Goal: Find contact information: Find contact information

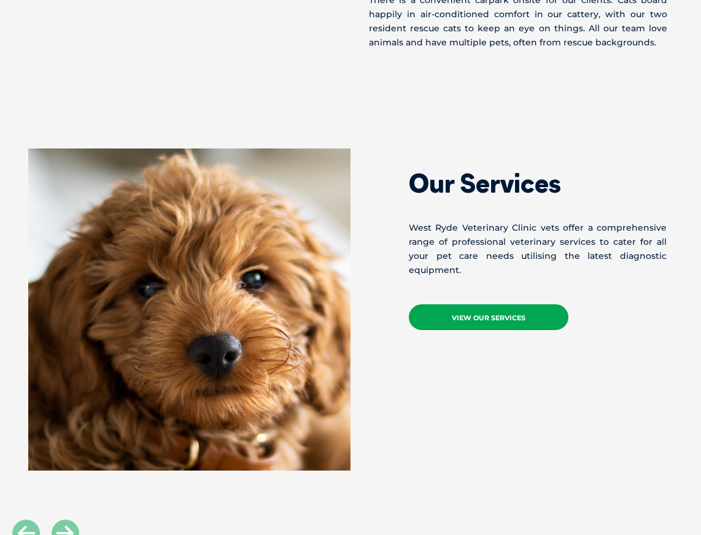
scroll to position [918, 0]
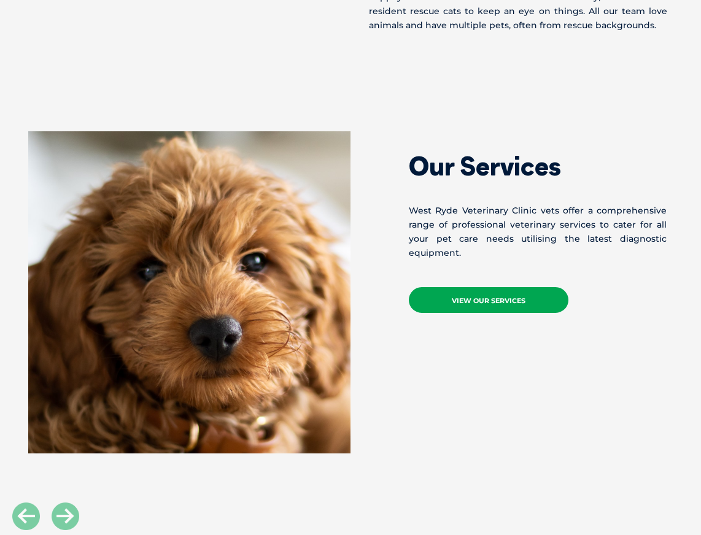
click at [464, 294] on link "View Our Services" at bounding box center [489, 300] width 160 height 26
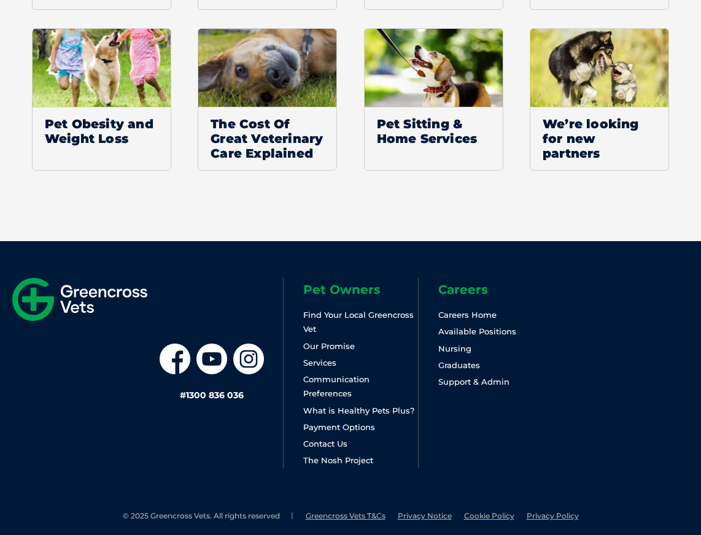
scroll to position [1182, 0]
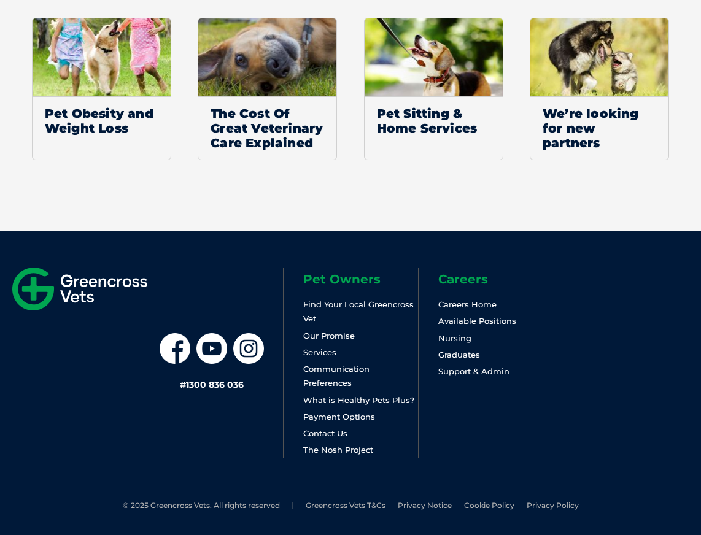
click at [335, 430] on link "Contact Us" at bounding box center [325, 433] width 44 height 10
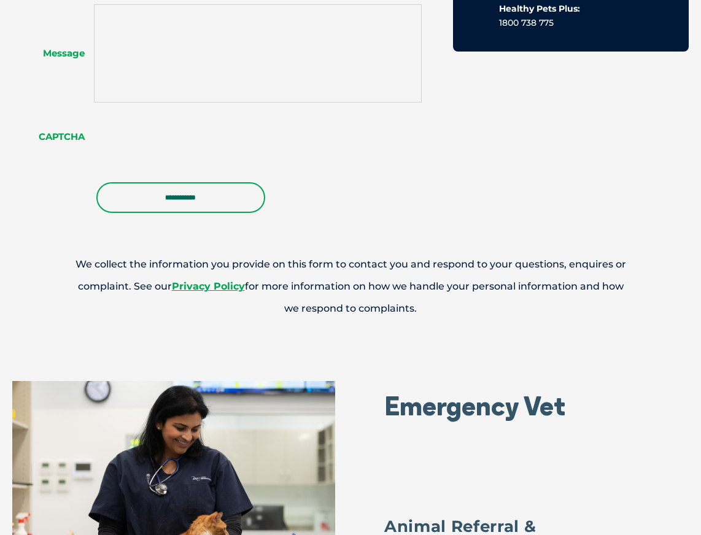
scroll to position [1120, 0]
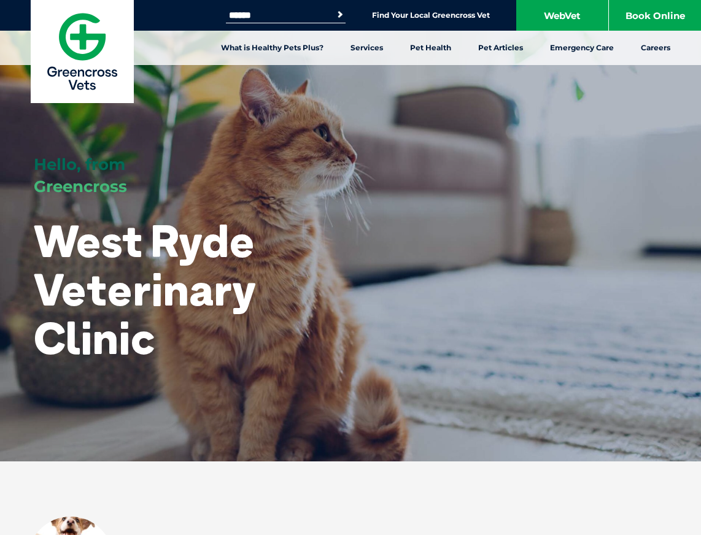
scroll to position [917, 0]
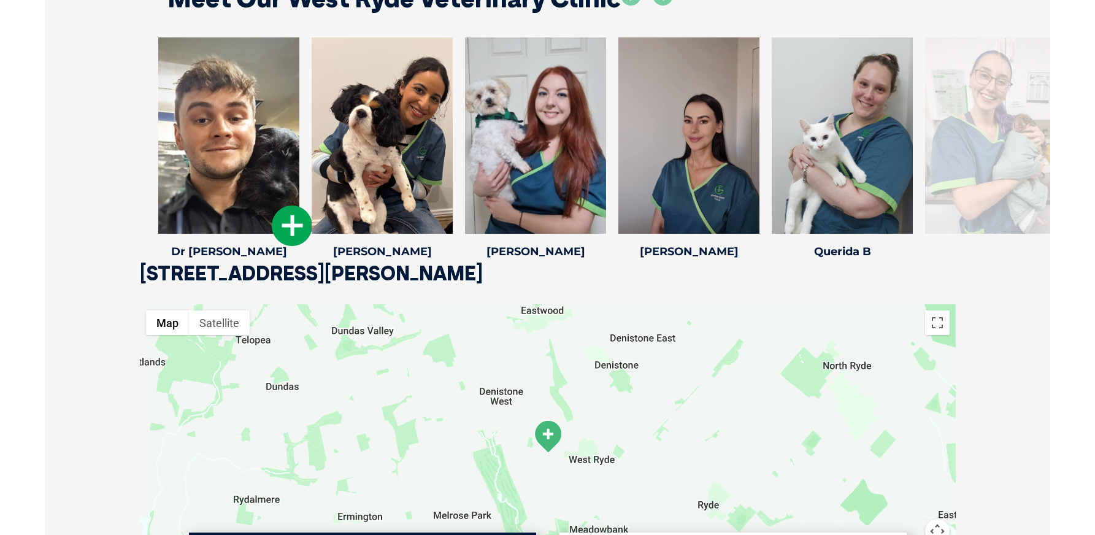
scroll to position [1824, 0]
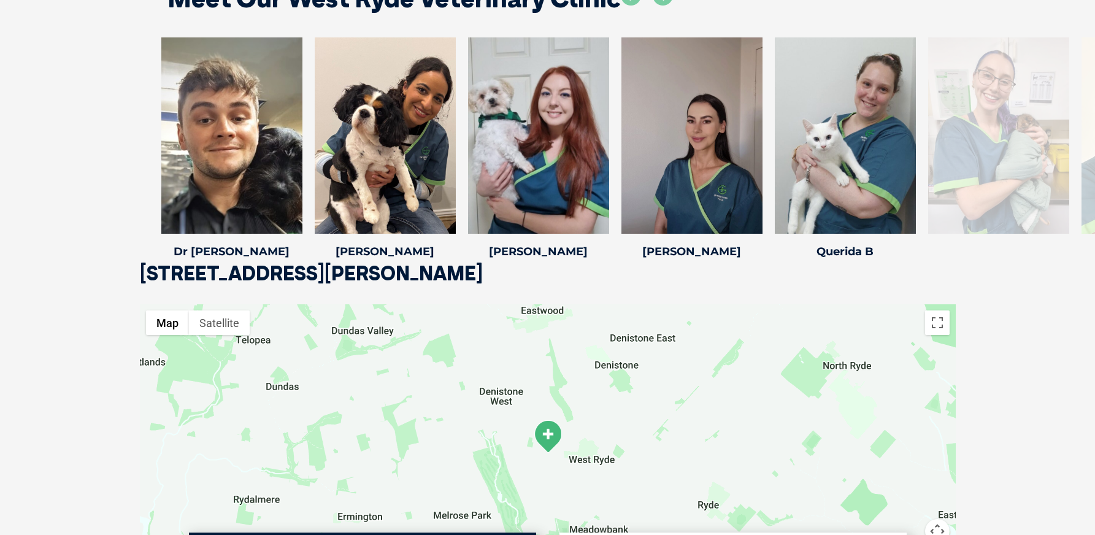
drag, startPoint x: 1019, startPoint y: 307, endPoint x: 1002, endPoint y: 266, distance: 44.0
click at [700, 306] on div "Meet Our West Ryde Veterinary Clinic Cloe L Cloe L Veterinary Nurse Dr Ginny K …" at bounding box center [547, 112] width 1095 height 399
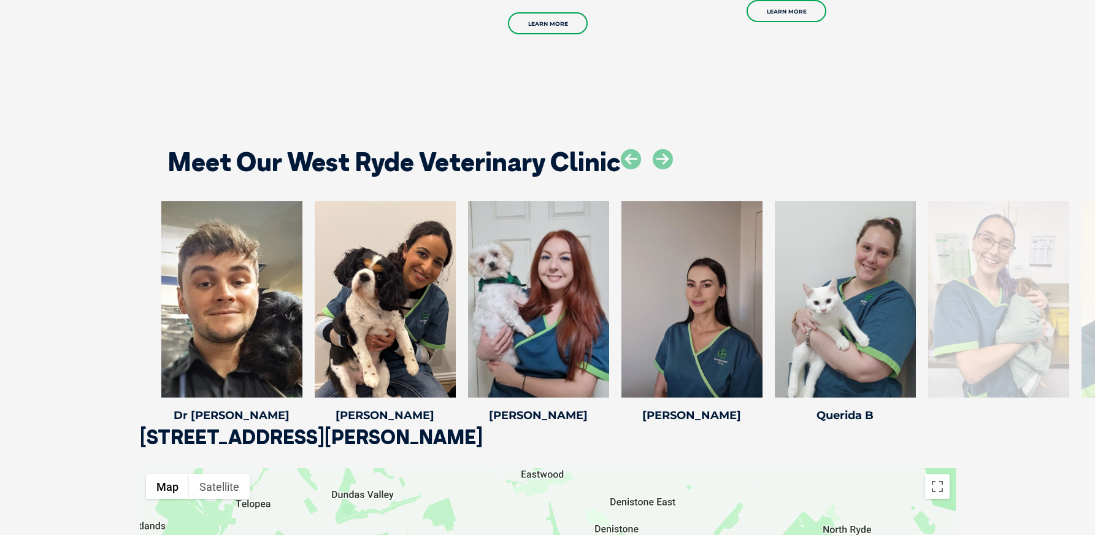
scroll to position [1665, 0]
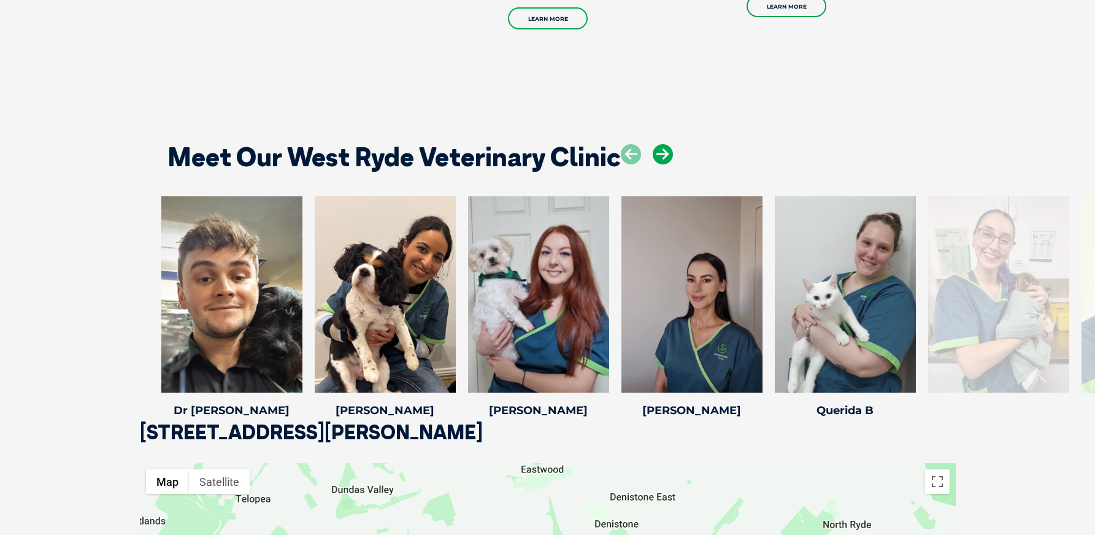
click at [656, 152] on icon at bounding box center [663, 154] width 20 height 20
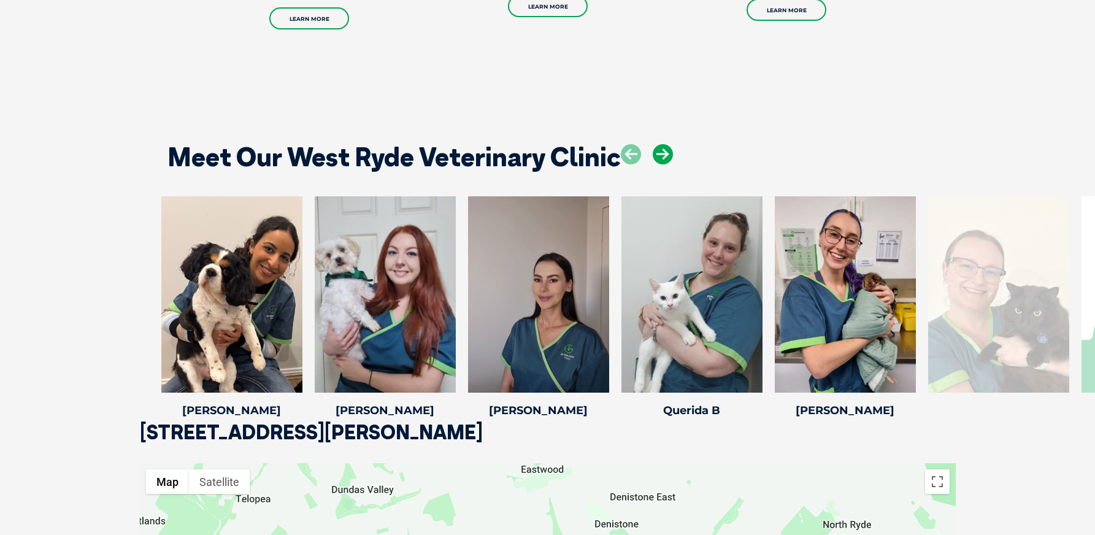
click at [658, 152] on icon at bounding box center [663, 154] width 20 height 20
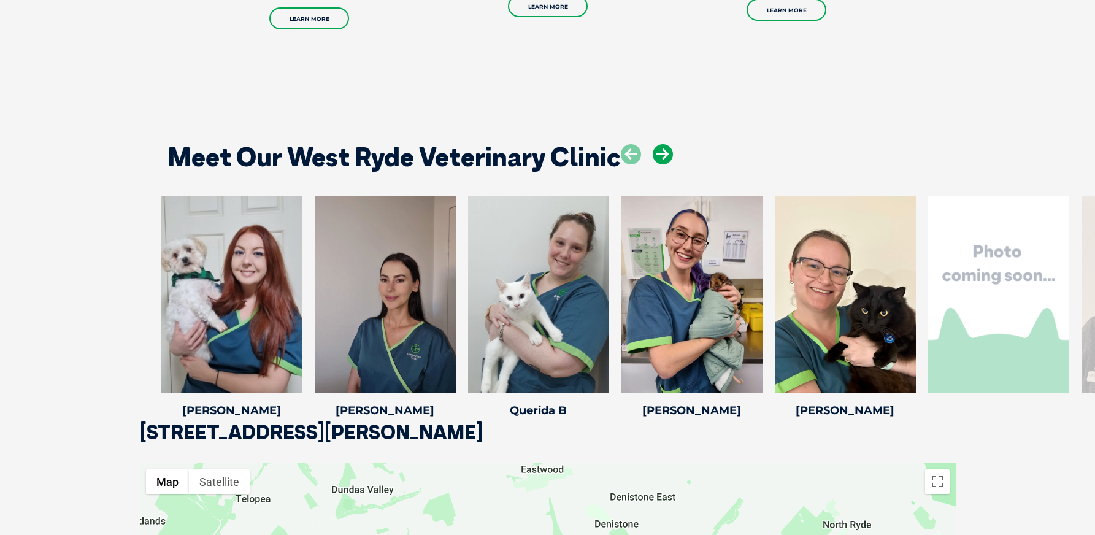
click at [658, 152] on icon at bounding box center [663, 154] width 20 height 20
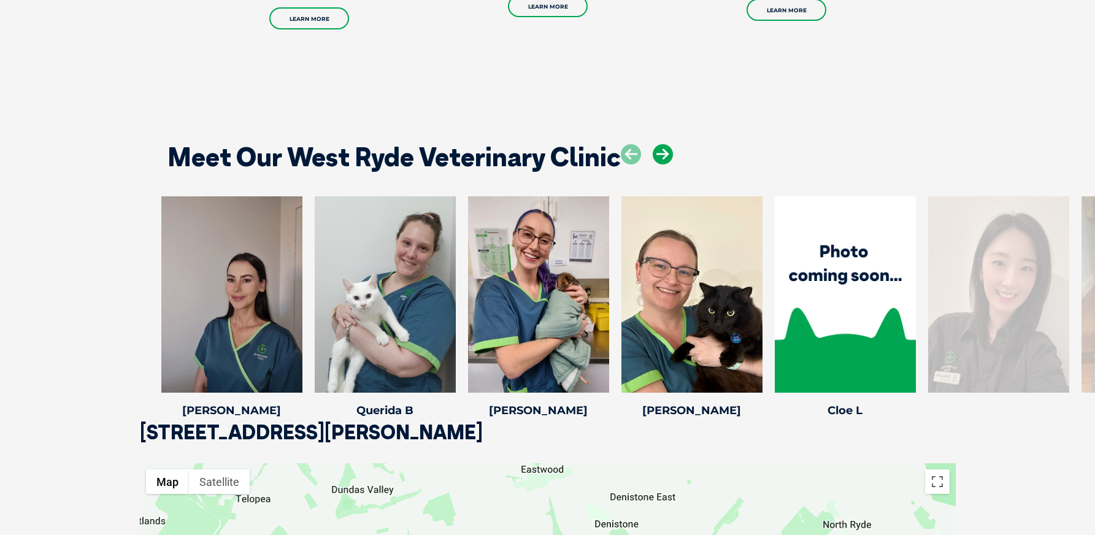
click at [658, 152] on icon at bounding box center [663, 154] width 20 height 20
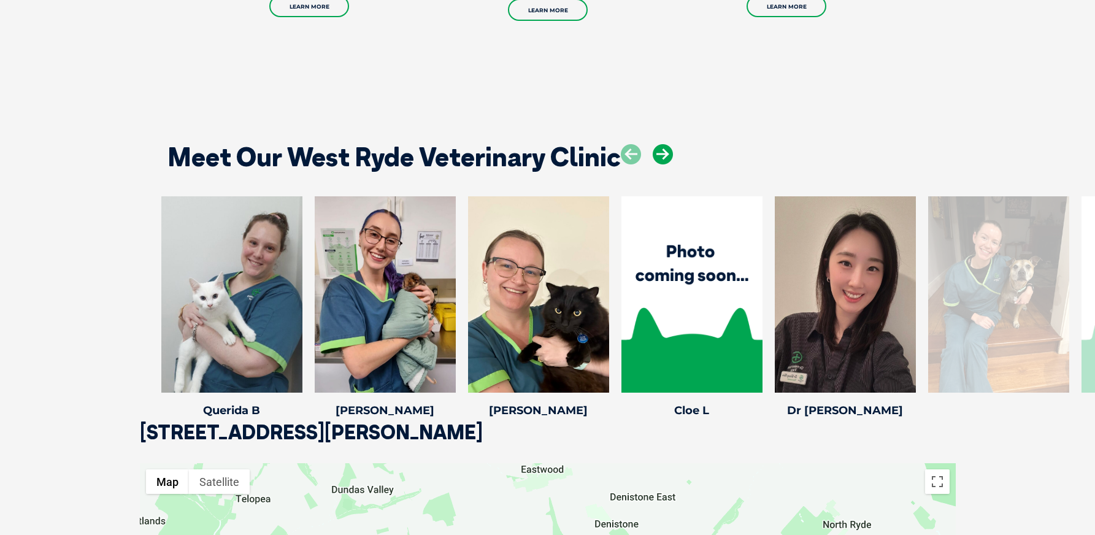
click at [658, 152] on icon at bounding box center [663, 154] width 20 height 20
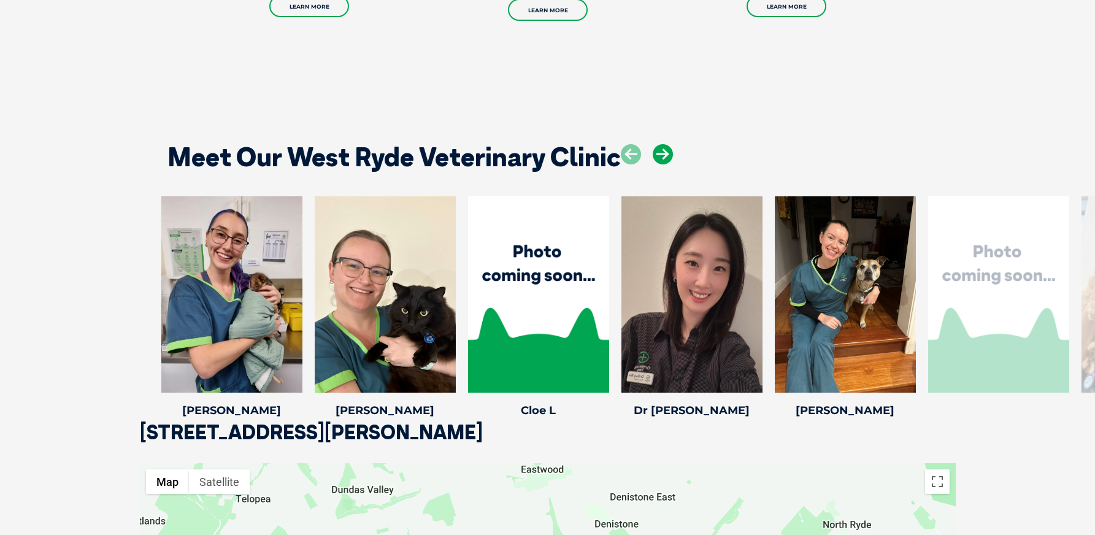
click at [658, 152] on icon at bounding box center [663, 154] width 20 height 20
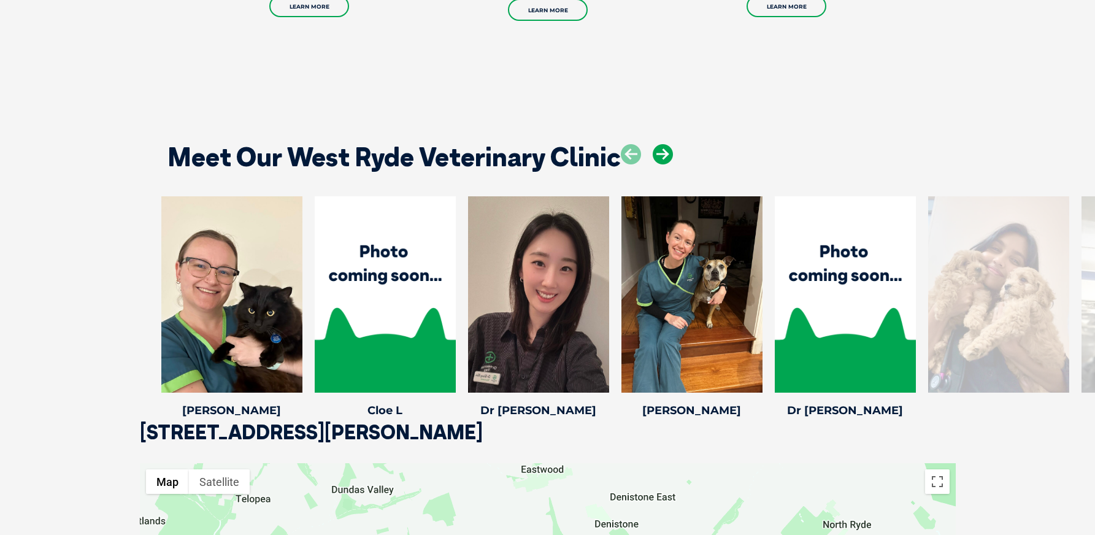
click at [658, 152] on icon at bounding box center [663, 154] width 20 height 20
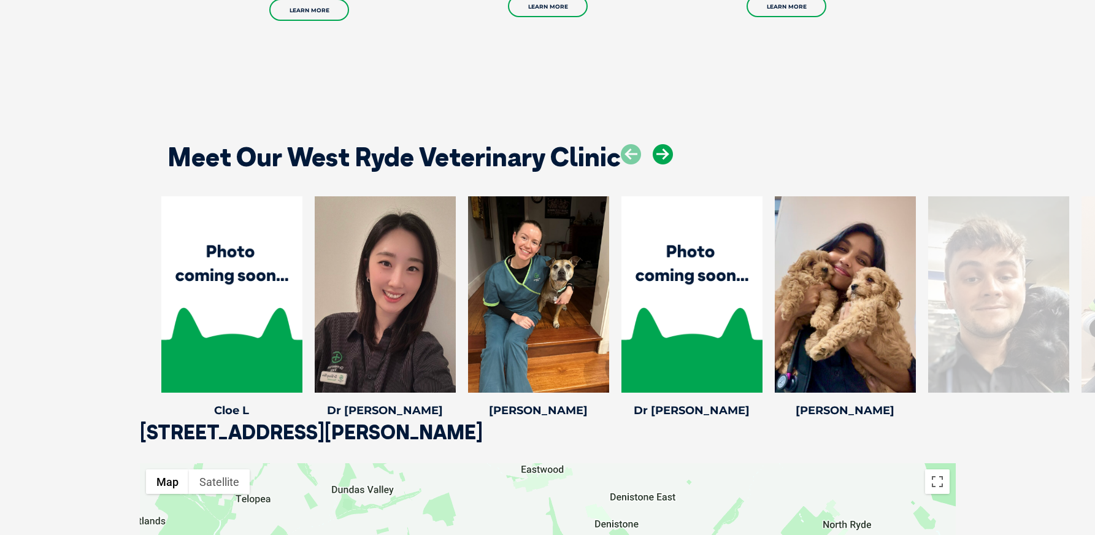
click at [658, 152] on icon at bounding box center [663, 154] width 20 height 20
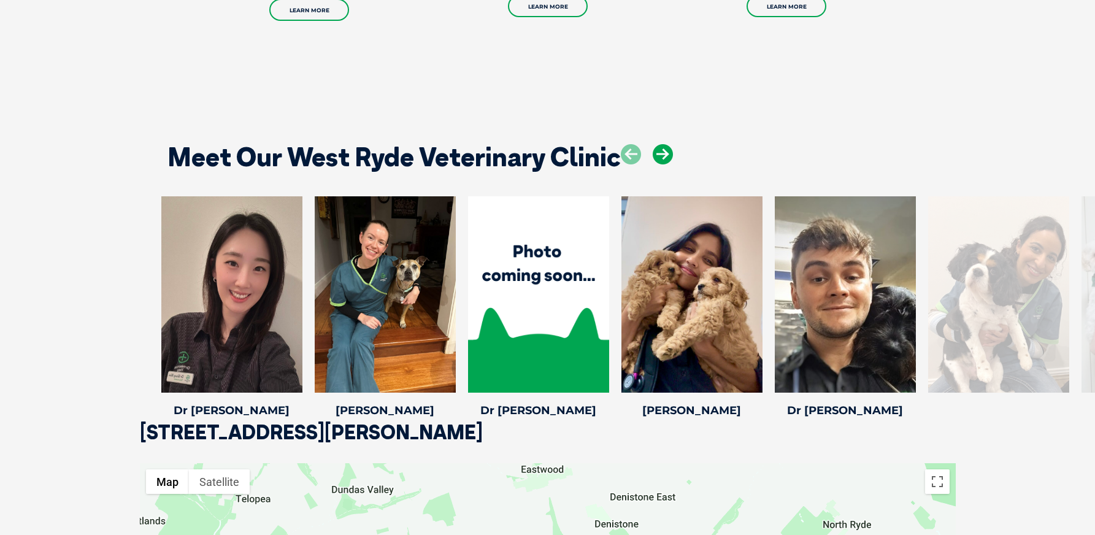
click at [658, 152] on icon at bounding box center [663, 154] width 20 height 20
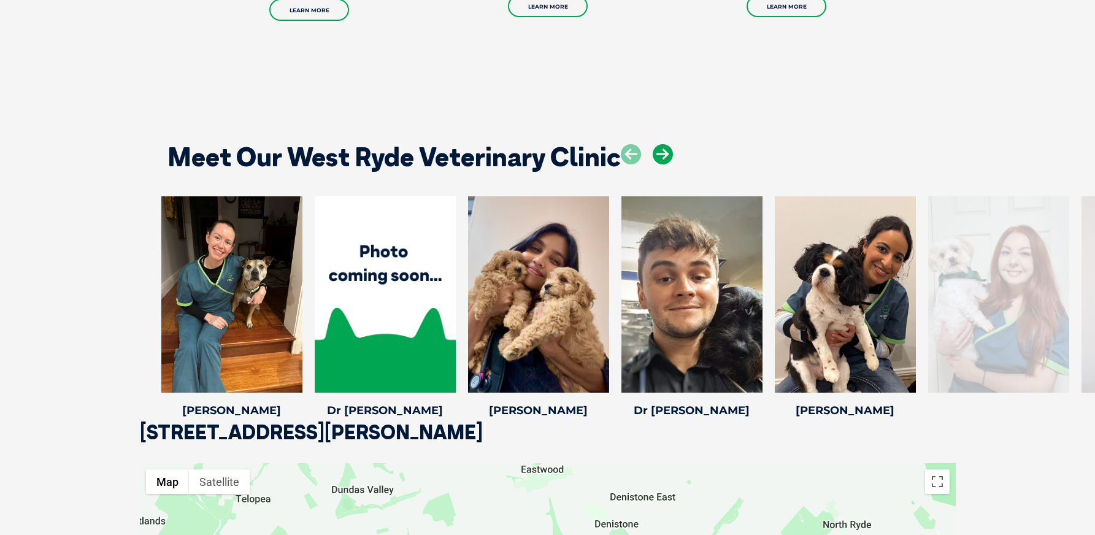
click at [658, 152] on icon at bounding box center [663, 154] width 20 height 20
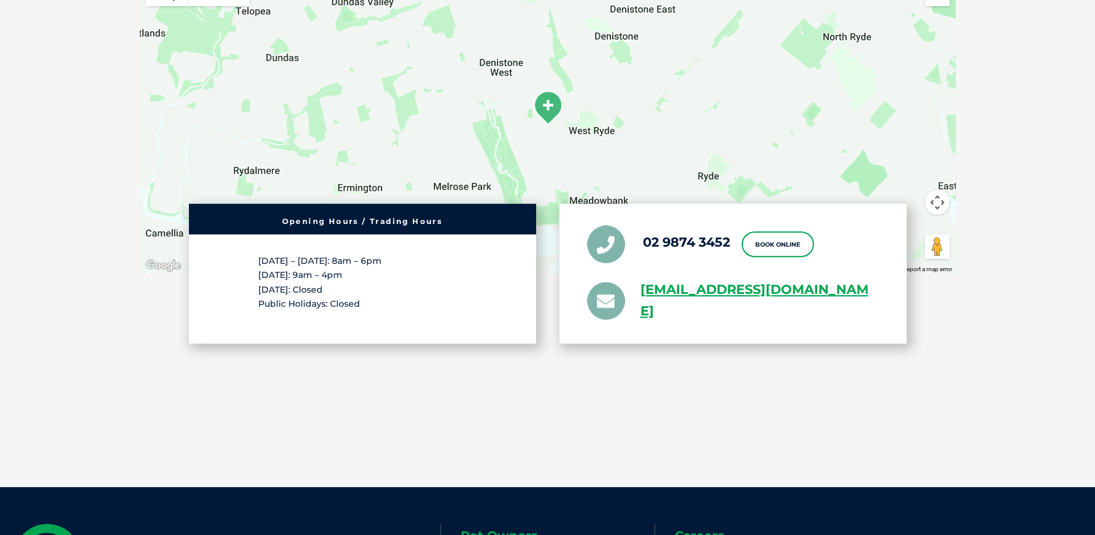
scroll to position [2154, 0]
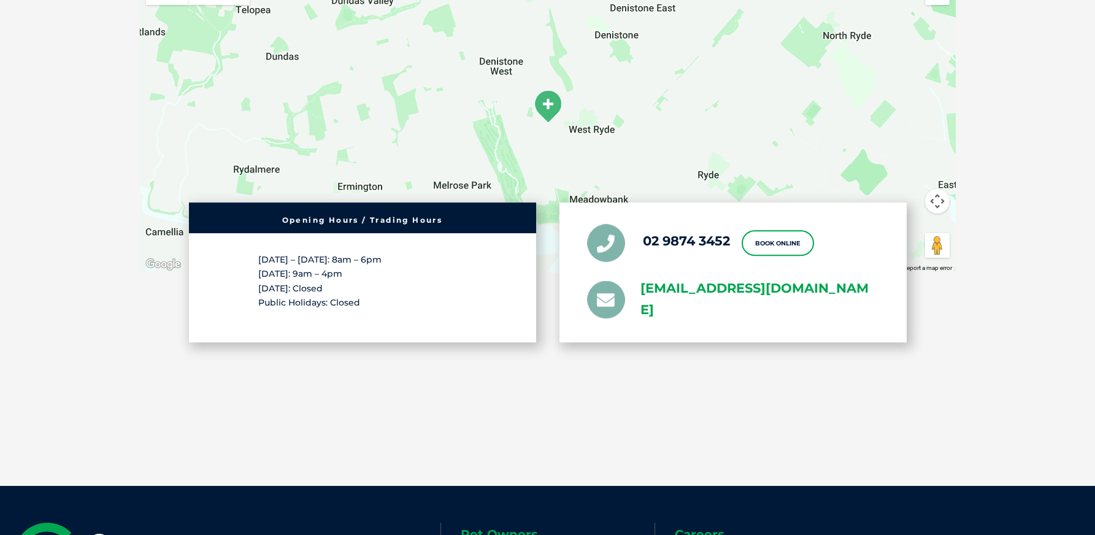
drag, startPoint x: 631, startPoint y: 267, endPoint x: 707, endPoint y: 315, distance: 89.9
click at [700, 315] on ul "02 9874 3452 Book Online greencross.westryde@greencrossvet.com.au" at bounding box center [733, 272] width 292 height 97
copy link "greencross.westryde@greencrossvet.com.au"
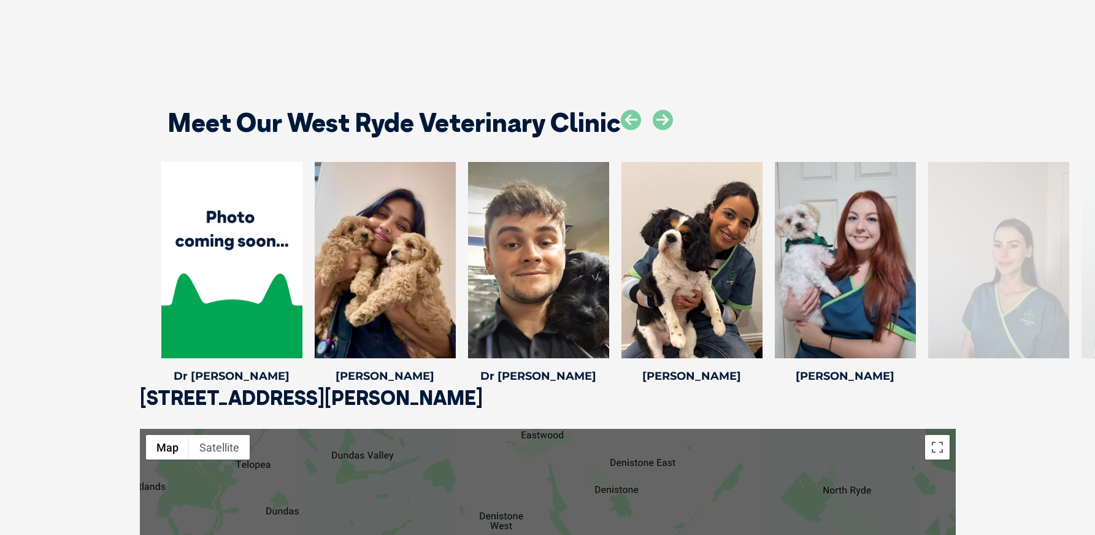
scroll to position [1697, 0]
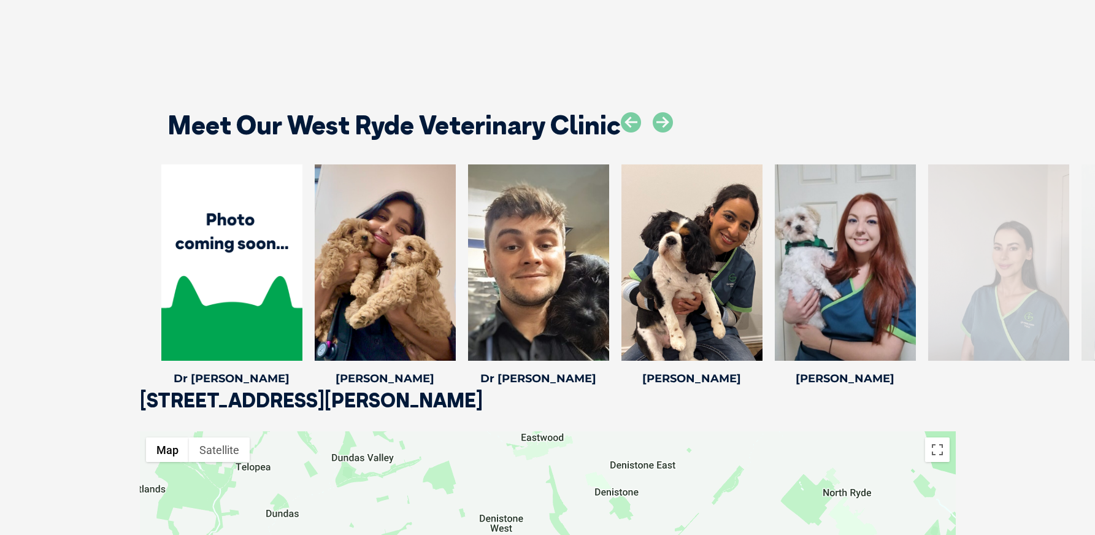
drag, startPoint x: 464, startPoint y: 403, endPoint x: 137, endPoint y: 396, distance: 326.5
click at [133, 396] on div "Meet Our West Ryde Veterinary Clinic Cloe L Cloe L Veterinary Nurse Dr Ginny K …" at bounding box center [547, 239] width 1095 height 399
drag, startPoint x: 139, startPoint y: 396, endPoint x: 162, endPoint y: 402, distance: 23.4
click at [311, 399] on div "Meet Our West Ryde Veterinary Clinic Cloe L Cloe L Veterinary Nurse Dr Ginny K …" at bounding box center [547, 239] width 1095 height 399
drag, startPoint x: 142, startPoint y: 399, endPoint x: 480, endPoint y: 403, distance: 338.1
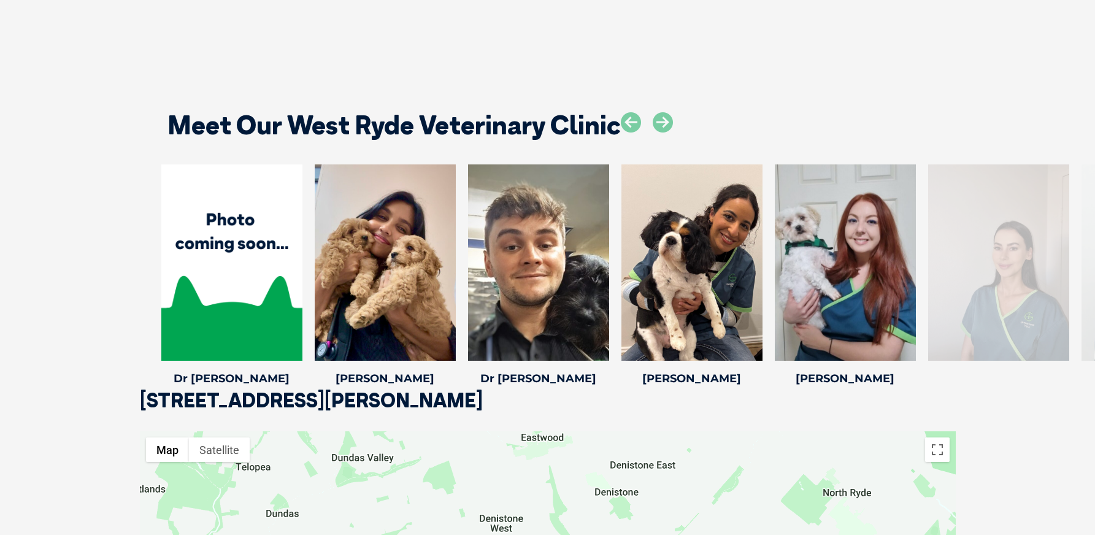
click at [480, 403] on div "Meet Our West Ryde Veterinary Clinic Cloe L Cloe L Veterinary Nurse Dr Ginny K …" at bounding box center [547, 239] width 1095 height 399
drag, startPoint x: 161, startPoint y: 405, endPoint x: 482, endPoint y: 406, distance: 321.5
click at [480, 417] on div "Meet Our West Ryde Veterinary Clinic Cloe L Cloe L Veterinary Nurse Dr Ginny K …" at bounding box center [547, 239] width 1095 height 399
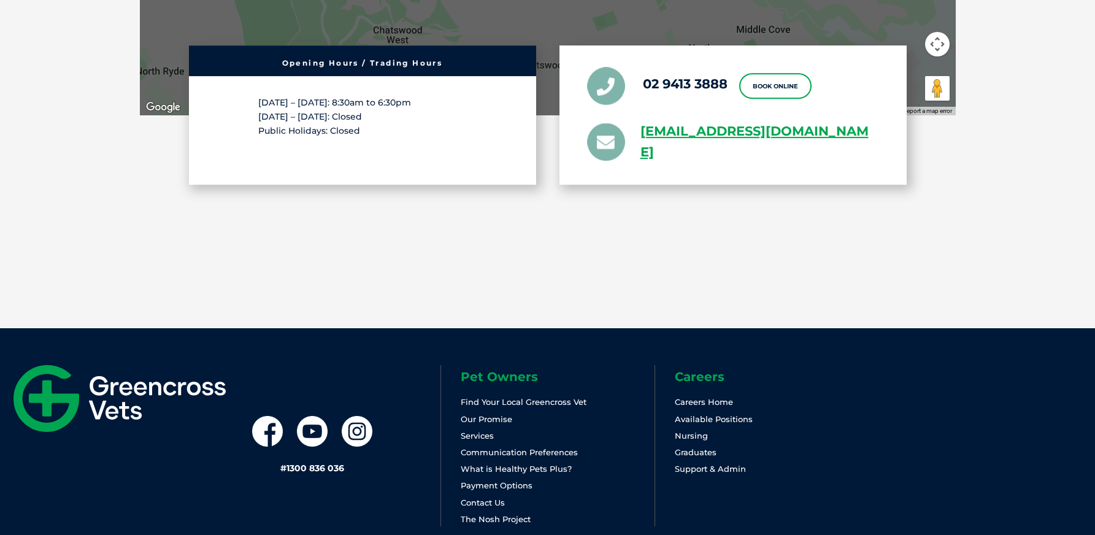
scroll to position [2465, 0]
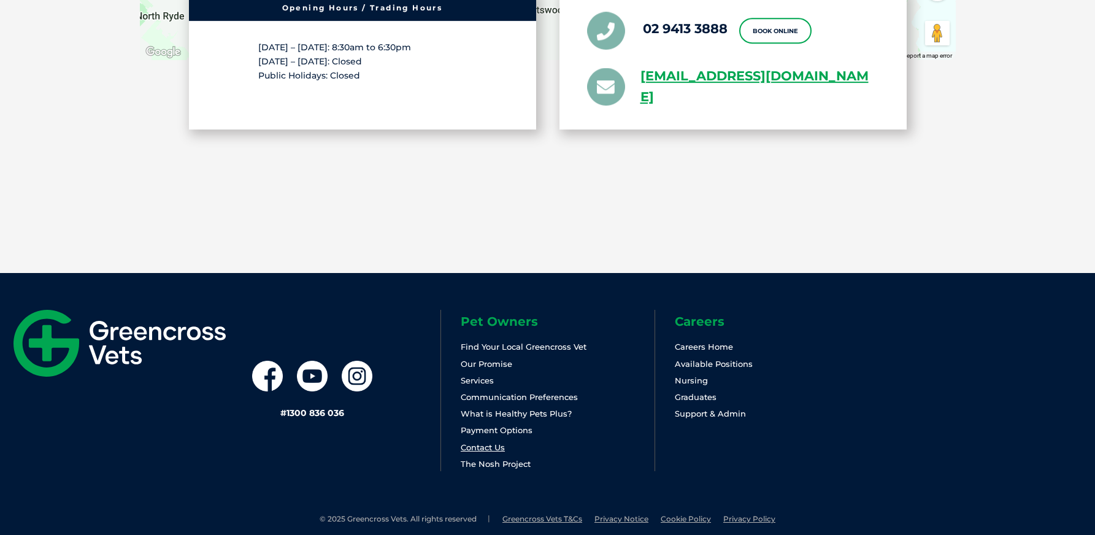
click at [502, 442] on link "Contact Us" at bounding box center [483, 447] width 44 height 10
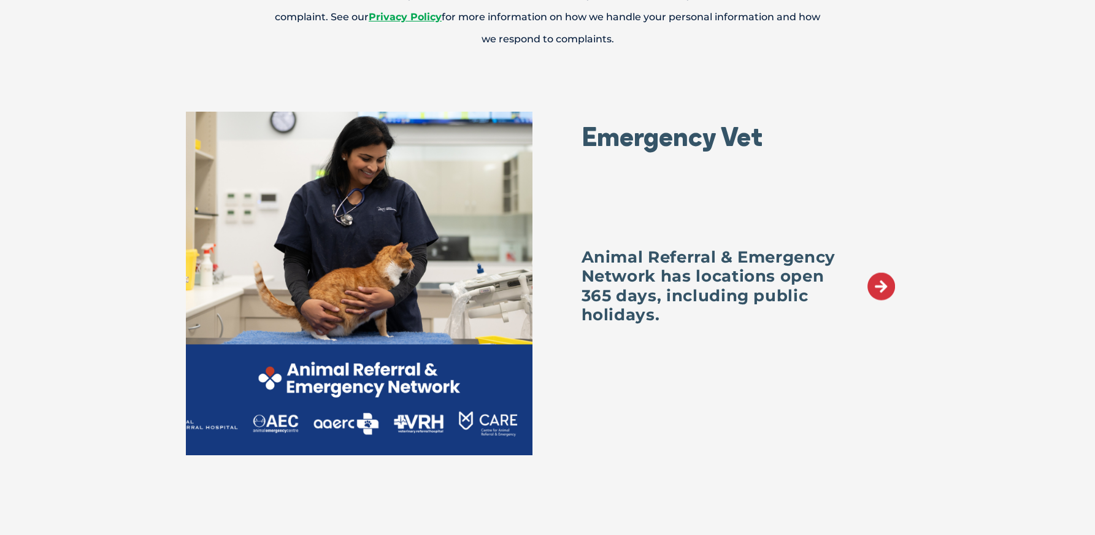
scroll to position [1391, 0]
click at [885, 290] on icon at bounding box center [882, 287] width 28 height 28
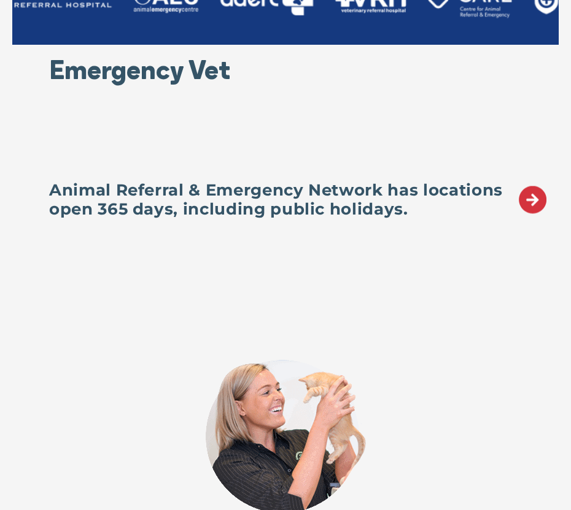
scroll to position [1927, 0]
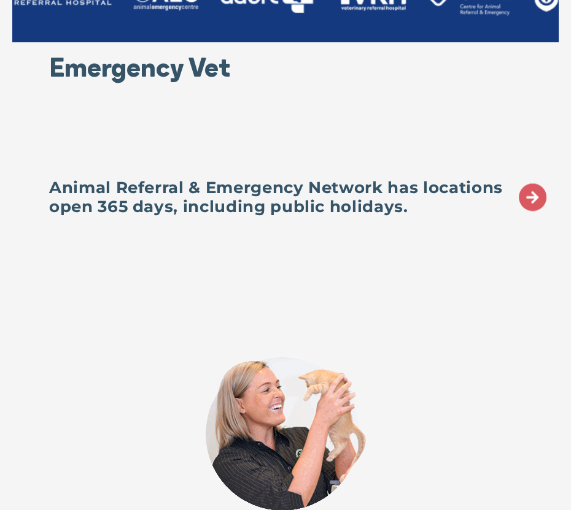
click at [535, 199] on icon at bounding box center [532, 198] width 28 height 28
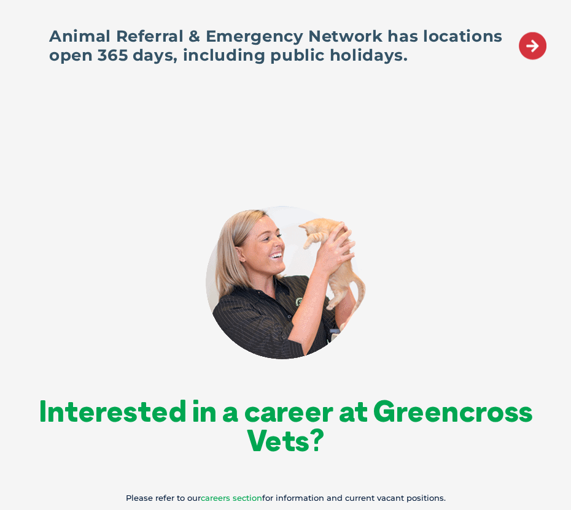
scroll to position [2190, 0]
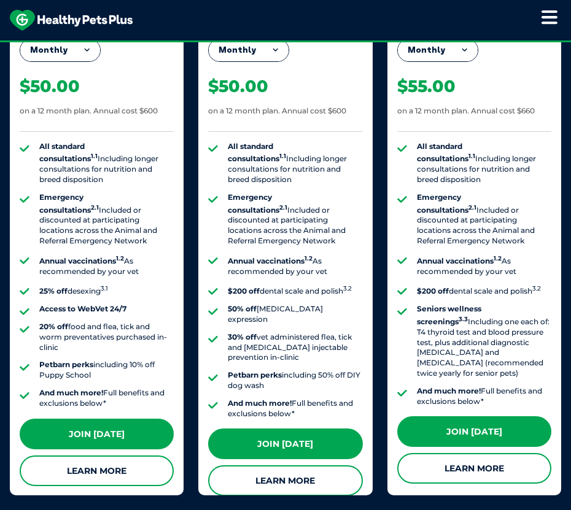
scroll to position [1184, 0]
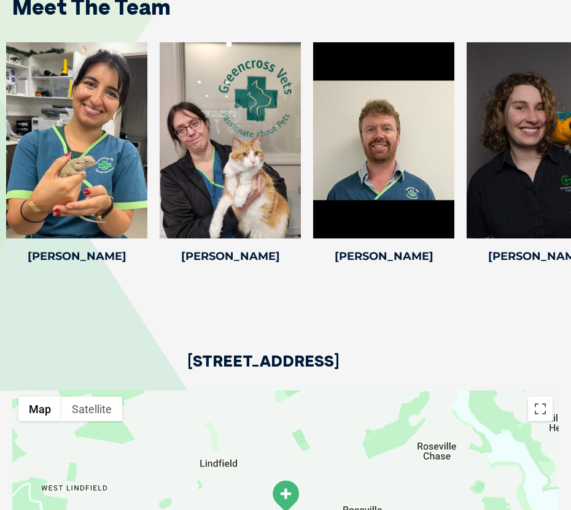
scroll to position [2465, 0]
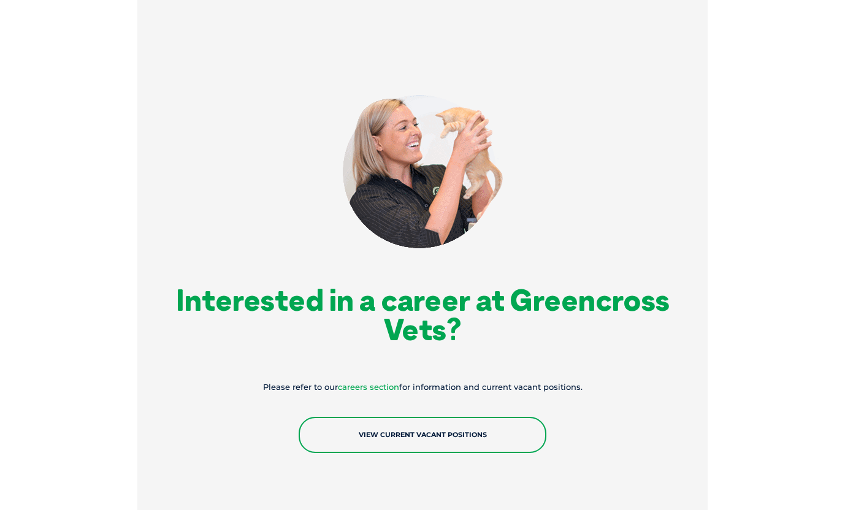
scroll to position [2215, 0]
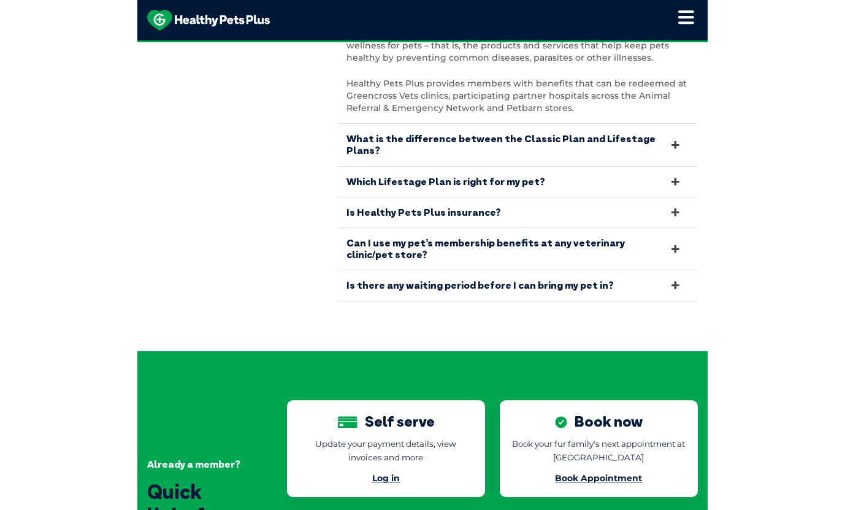
scroll to position [2738, 0]
